Goal: Communication & Community: Answer question/provide support

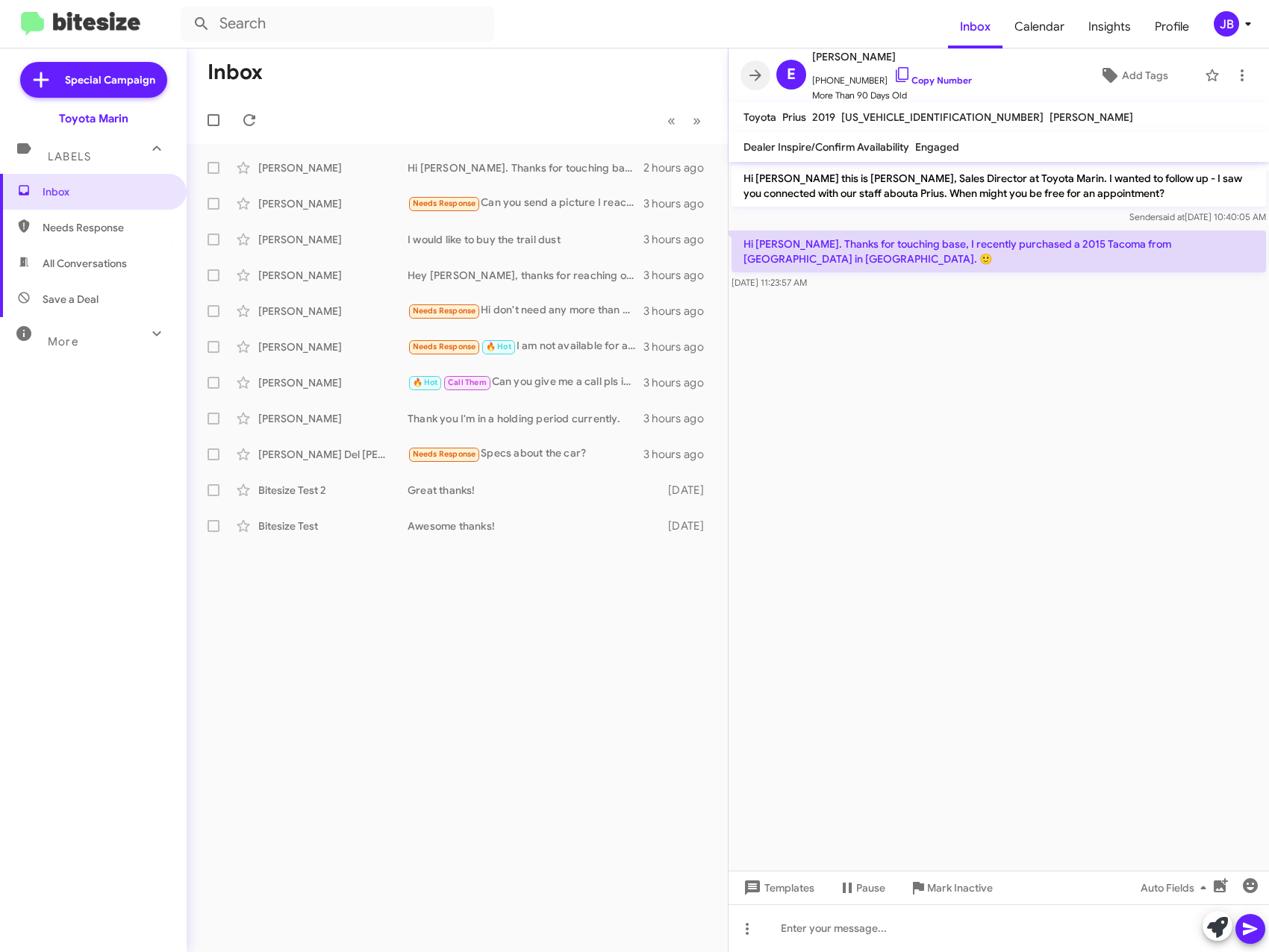
click at [755, 66] on button at bounding box center [754, 74] width 30 height 30
